Goal: Task Accomplishment & Management: Manage account settings

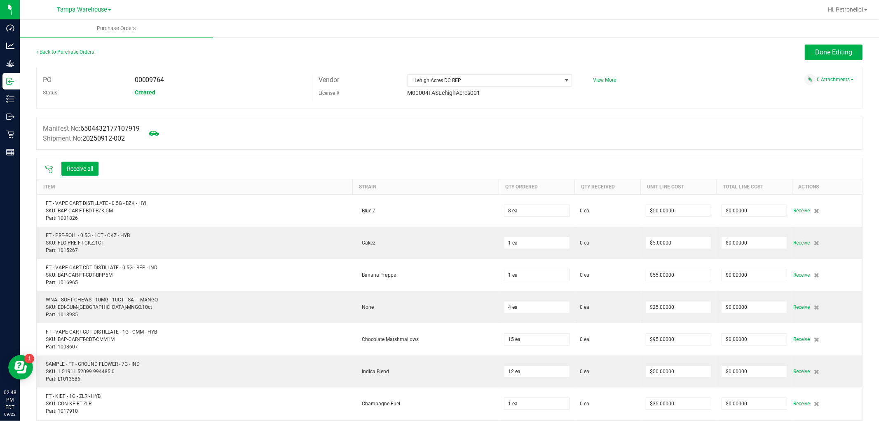
click at [846, 14] on div "Hi, Petroneilo!" at bounding box center [848, 9] width 46 height 14
click at [849, 6] on span "Hi, Petroneilo!" at bounding box center [845, 9] width 35 height 7
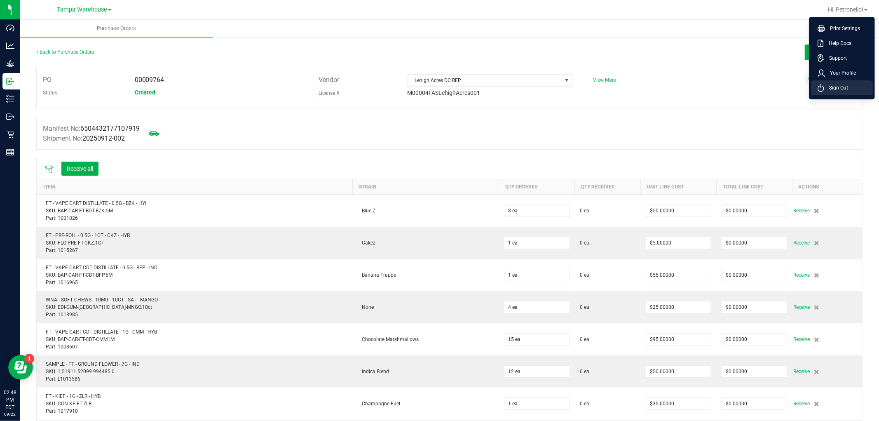
click at [849, 88] on li "Sign Out" at bounding box center [842, 87] width 62 height 15
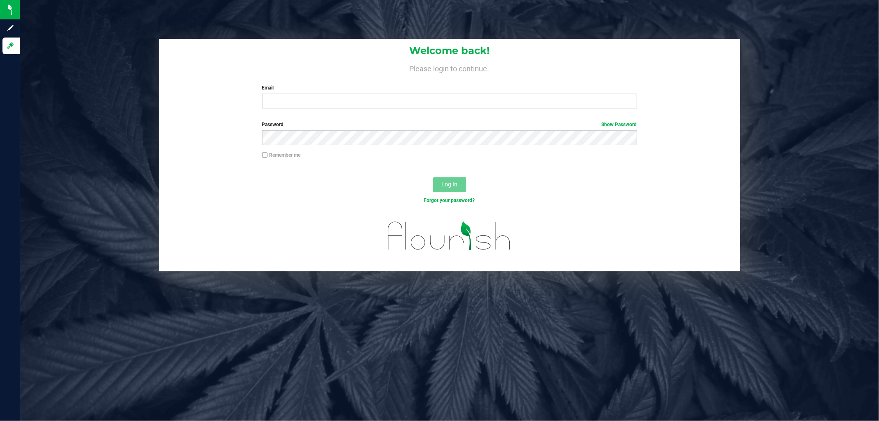
click at [352, 111] on div "Welcome back! Please login to continue. Email Required Please format your email…" at bounding box center [449, 77] width 581 height 76
click at [357, 104] on input "Email" at bounding box center [449, 101] width 375 height 15
type input "[EMAIL_ADDRESS][DOMAIN_NAME]"
click at [433, 177] on button "Log In" at bounding box center [449, 184] width 33 height 15
